Goal: Find specific page/section: Find specific page/section

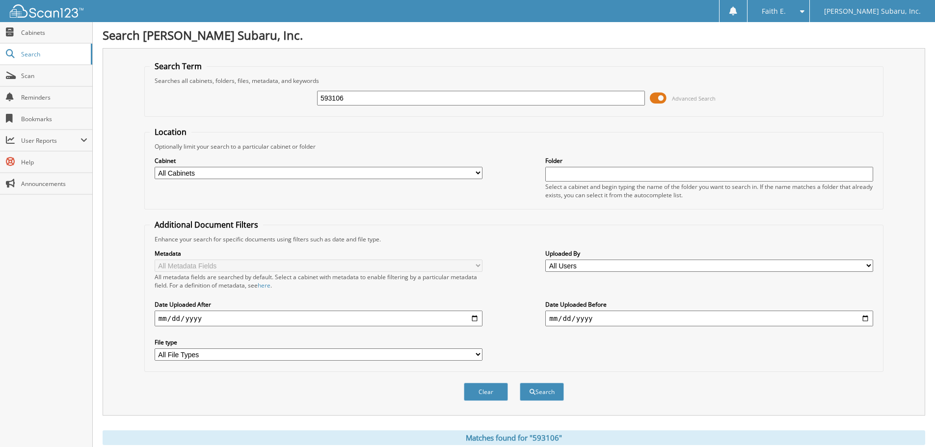
click at [355, 103] on input "593106" at bounding box center [481, 98] width 328 height 15
type input "598SA"
click at [520, 383] on button "Search" at bounding box center [542, 392] width 44 height 18
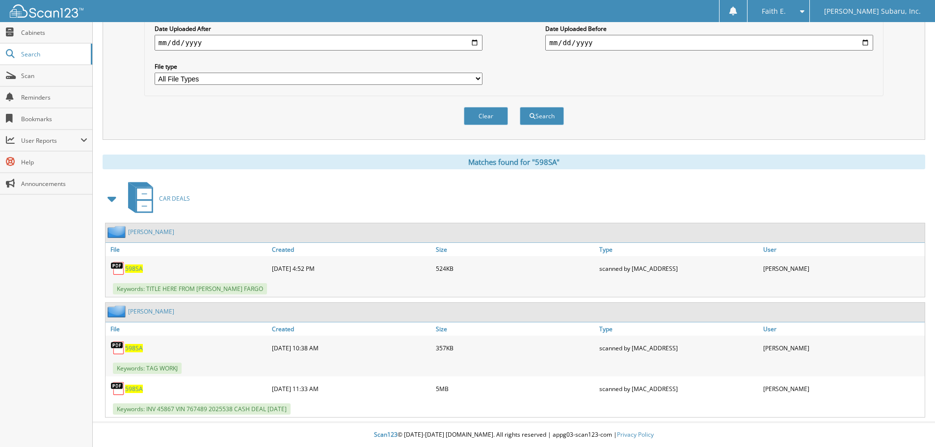
click at [140, 383] on div "598SA" at bounding box center [188, 389] width 164 height 20
click at [135, 386] on span "598SA" at bounding box center [134, 389] width 18 height 8
